Goal: Find specific page/section: Find specific page/section

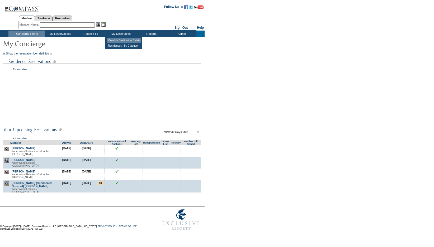
click at [117, 40] on td "View My Destination Details" at bounding box center [124, 40] width 35 height 5
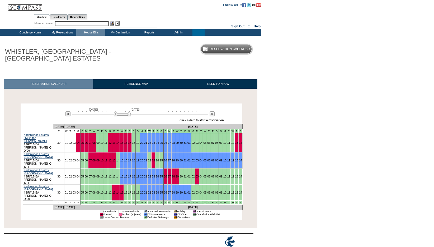
click at [129, 115] on img at bounding box center [122, 113] width 17 height 5
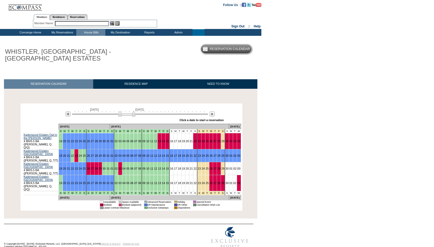
drag, startPoint x: 129, startPoint y: 115, endPoint x: 133, endPoint y: 116, distance: 4.3
click at [133, 116] on img at bounding box center [126, 113] width 17 height 5
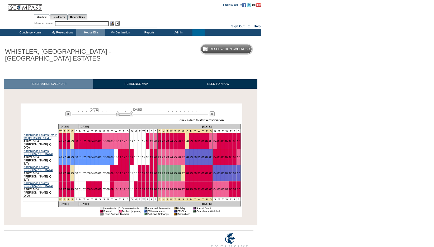
click at [117, 116] on img at bounding box center [124, 113] width 17 height 5
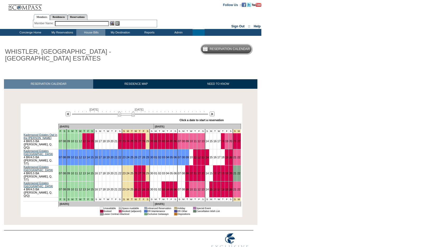
click at [133, 116] on img at bounding box center [126, 113] width 17 height 5
